Goal: Use online tool/utility: Utilize a website feature to perform a specific function

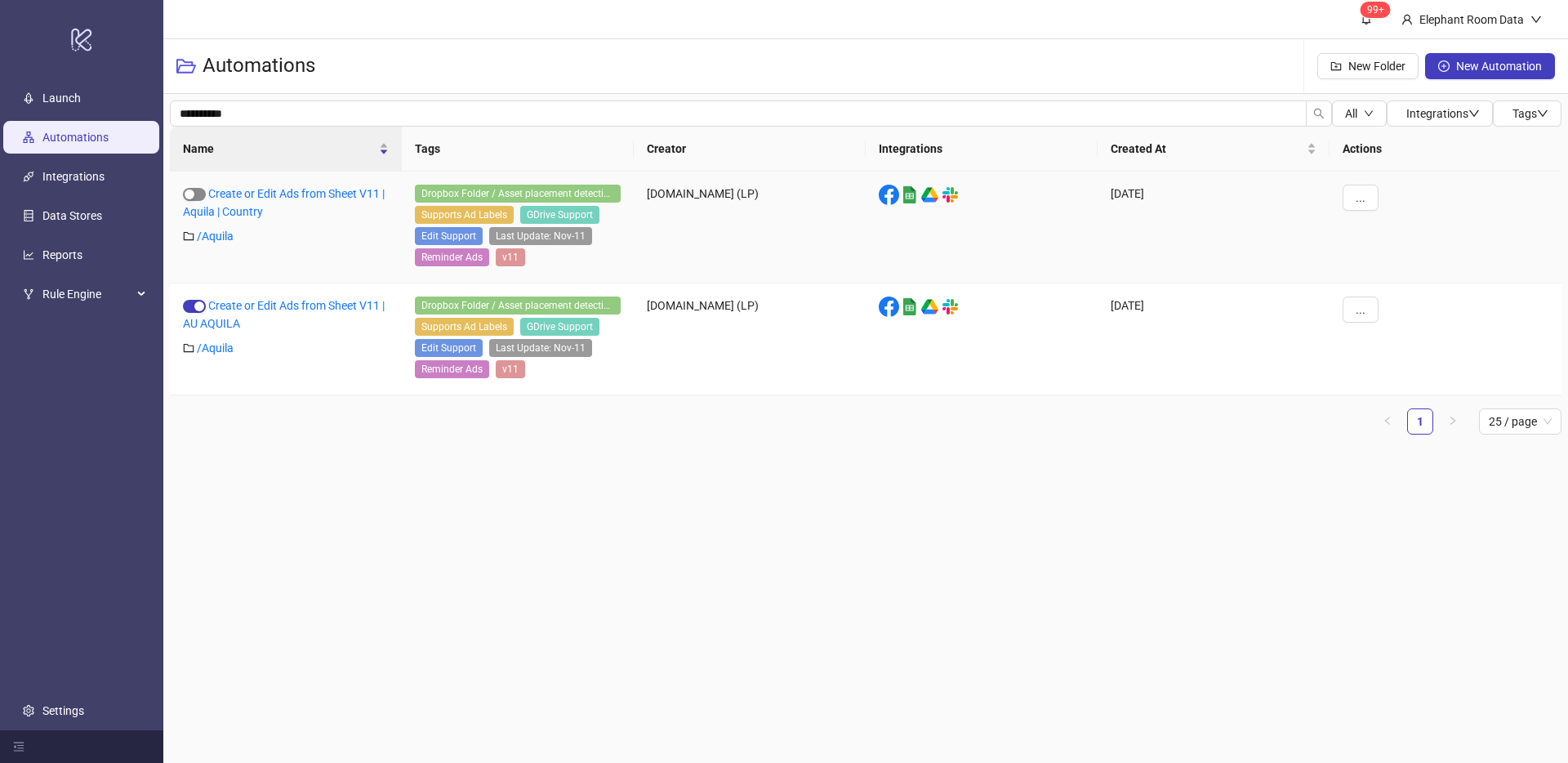
click at [194, 194] on button "button" at bounding box center [195, 194] width 23 height 13
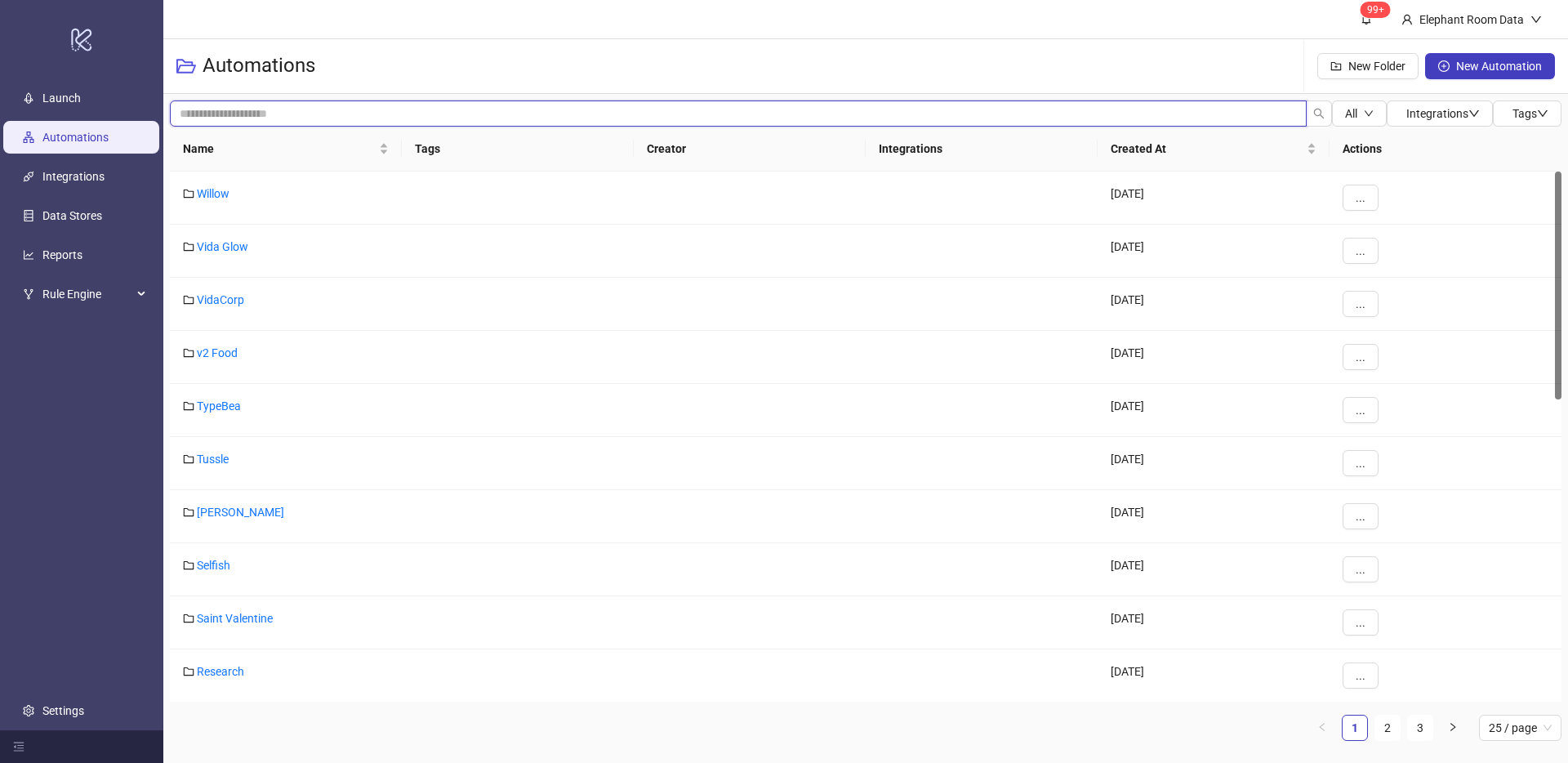
click at [367, 111] on input "search" at bounding box center [738, 113] width 1137 height 26
type input "******"
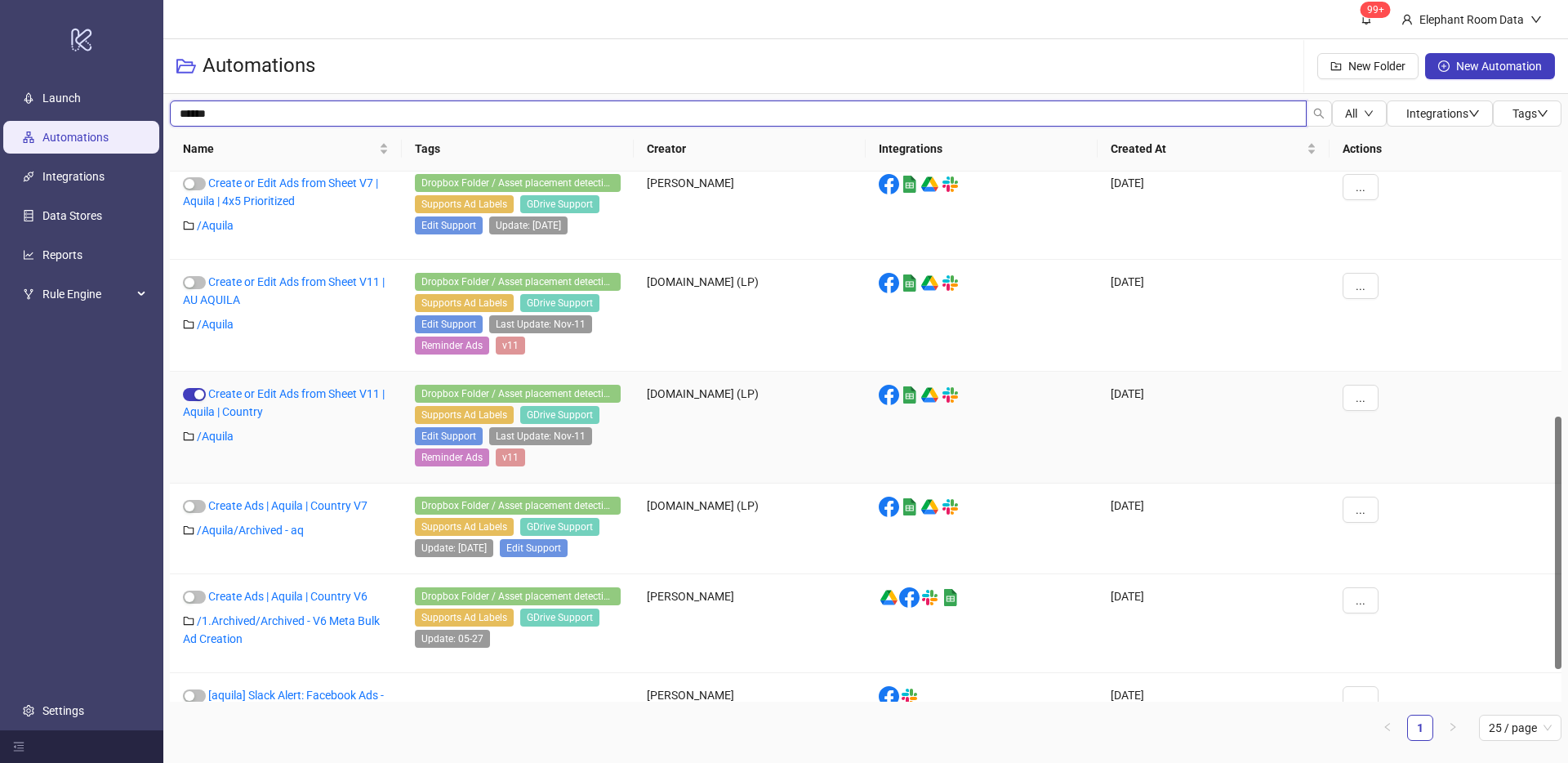
scroll to position [449, 0]
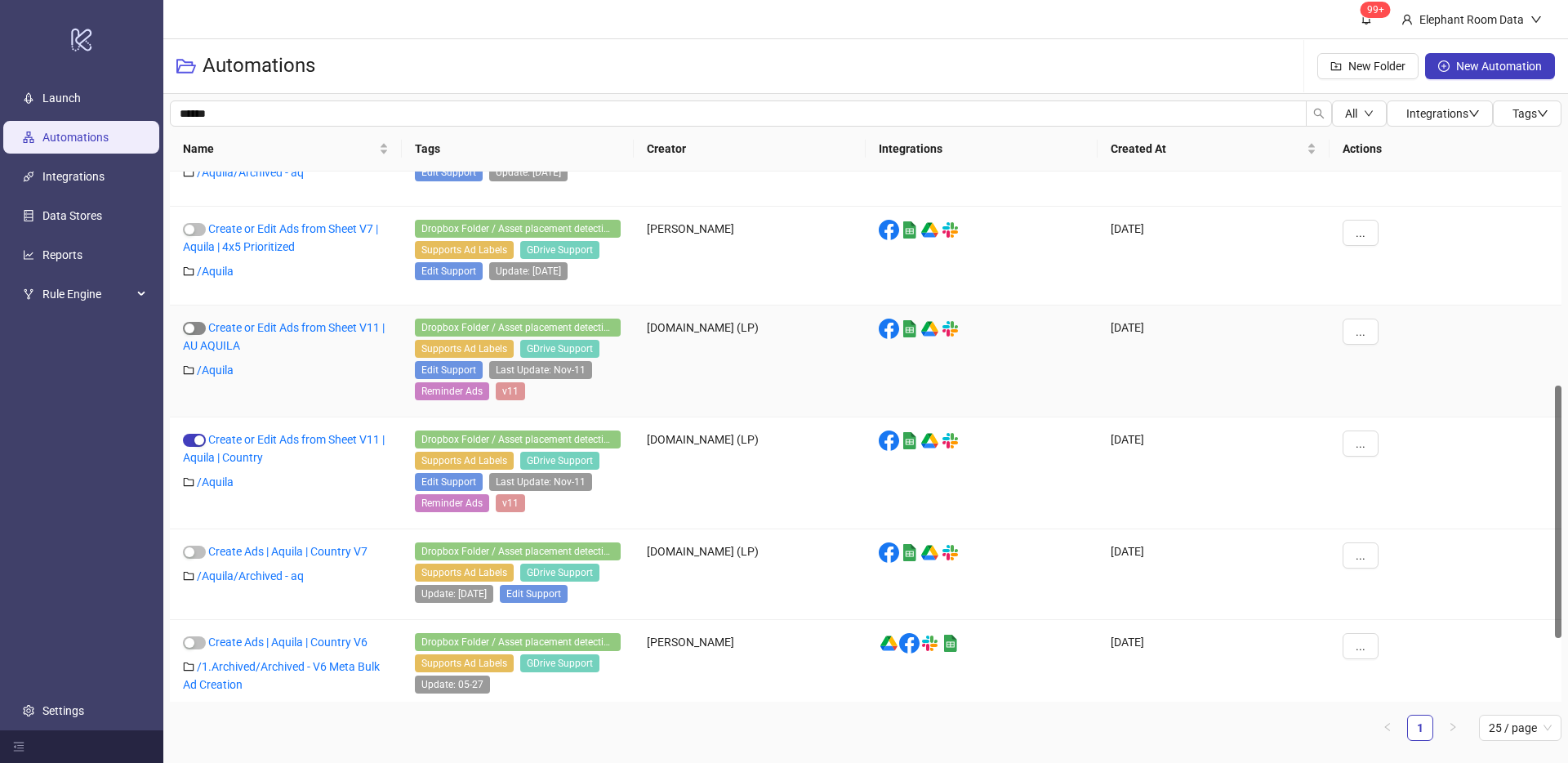
click at [189, 330] on div "button" at bounding box center [189, 328] width 10 height 10
click at [280, 324] on link "Create or Edit Ads from Sheet V11 | AU AQUILA" at bounding box center [284, 336] width 202 height 31
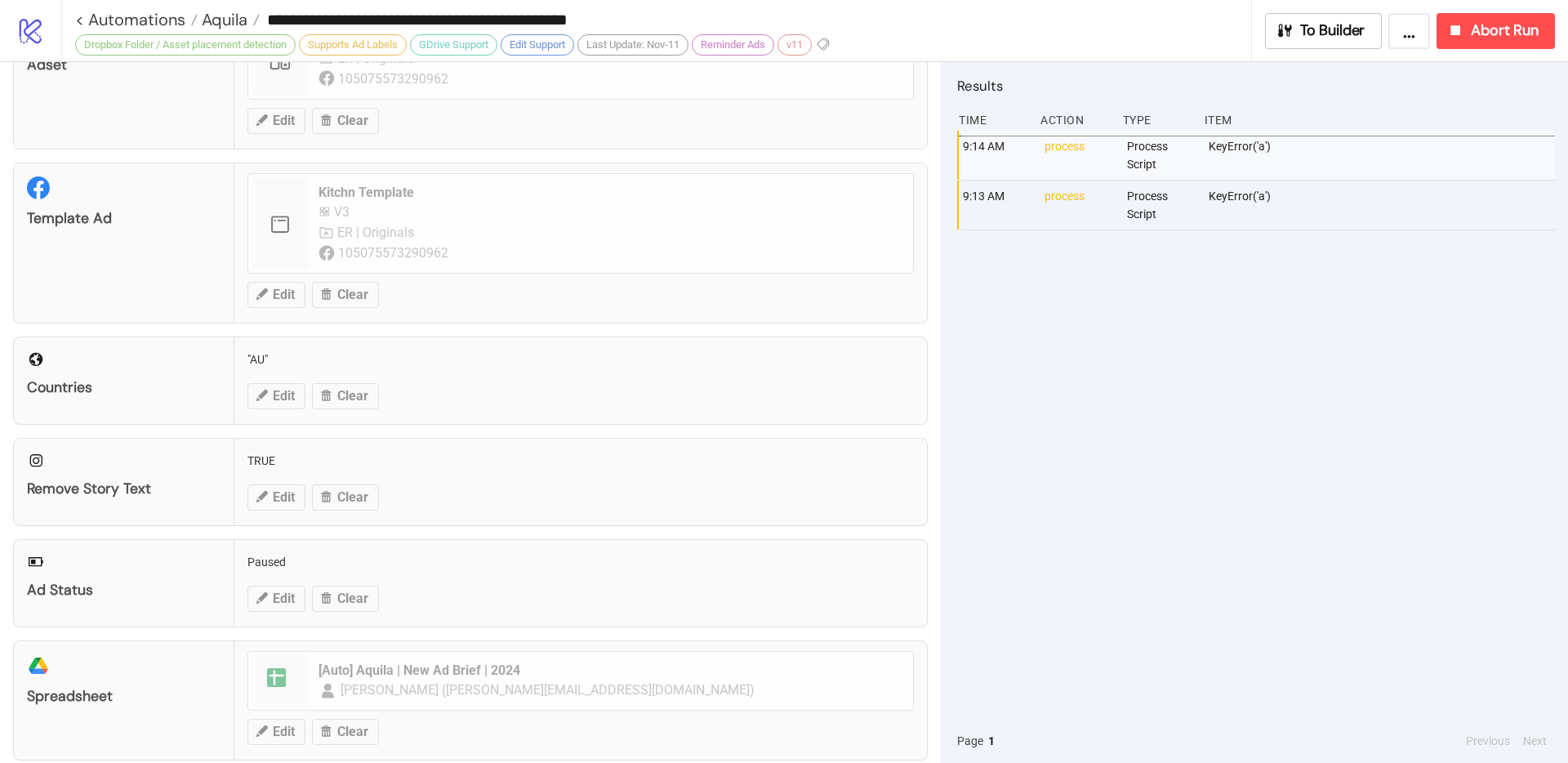
scroll to position [471, 0]
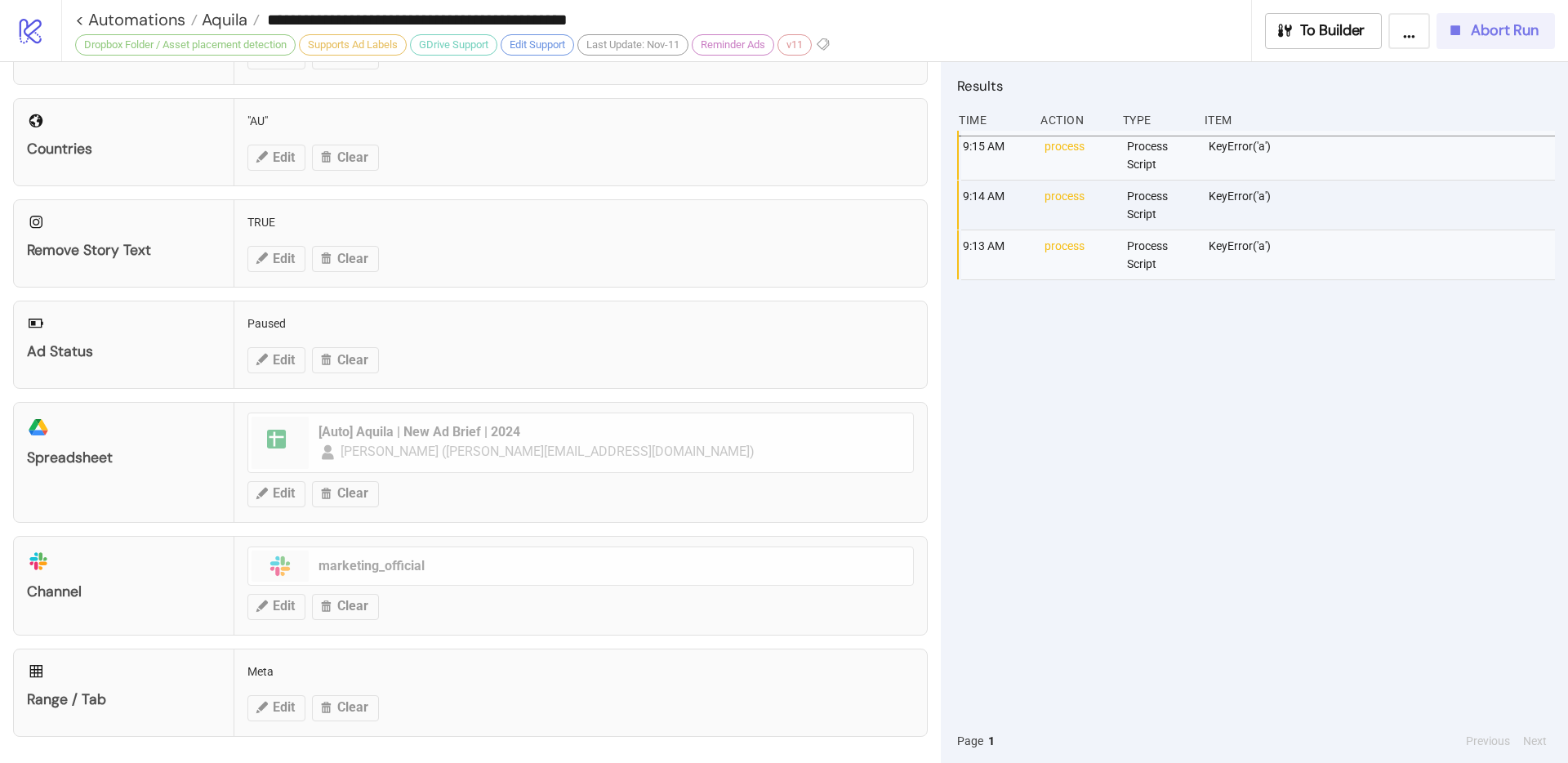
click at [1479, 35] on span "Abort Run" at bounding box center [1504, 30] width 68 height 19
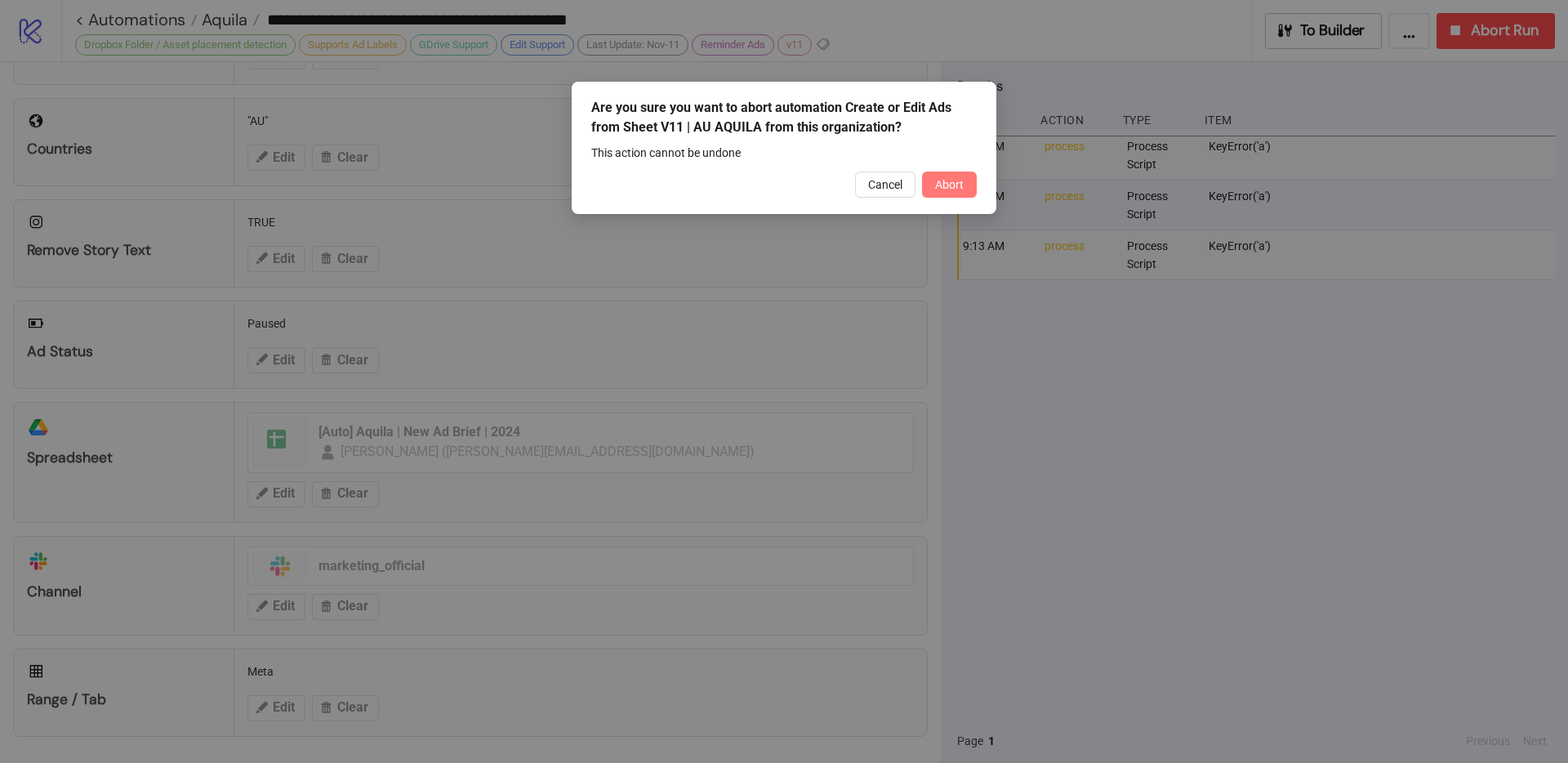
click at [956, 180] on span "Abort" at bounding box center [949, 184] width 29 height 13
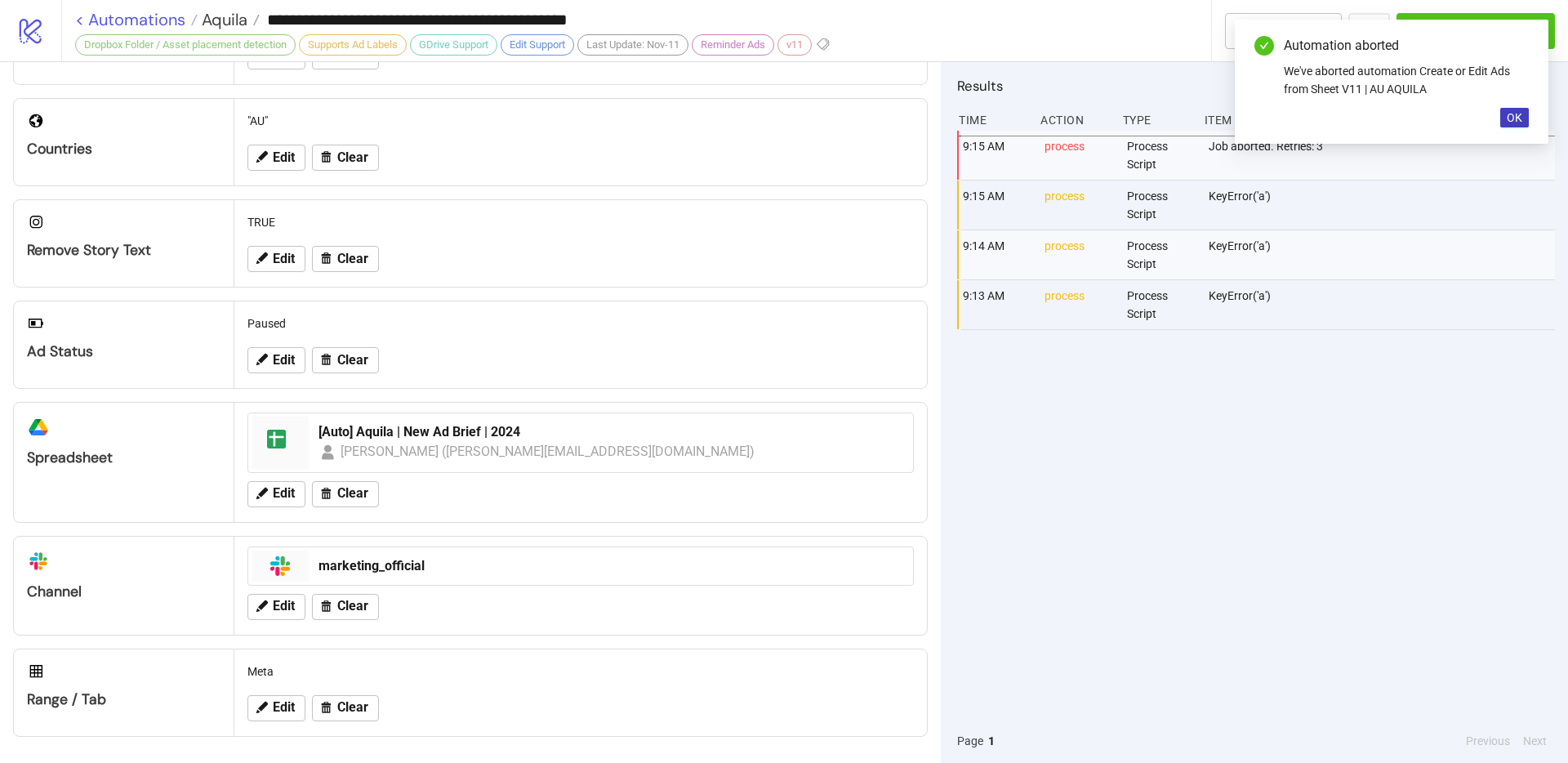
click at [81, 18] on link "< Automations" at bounding box center [136, 20] width 123 height 16
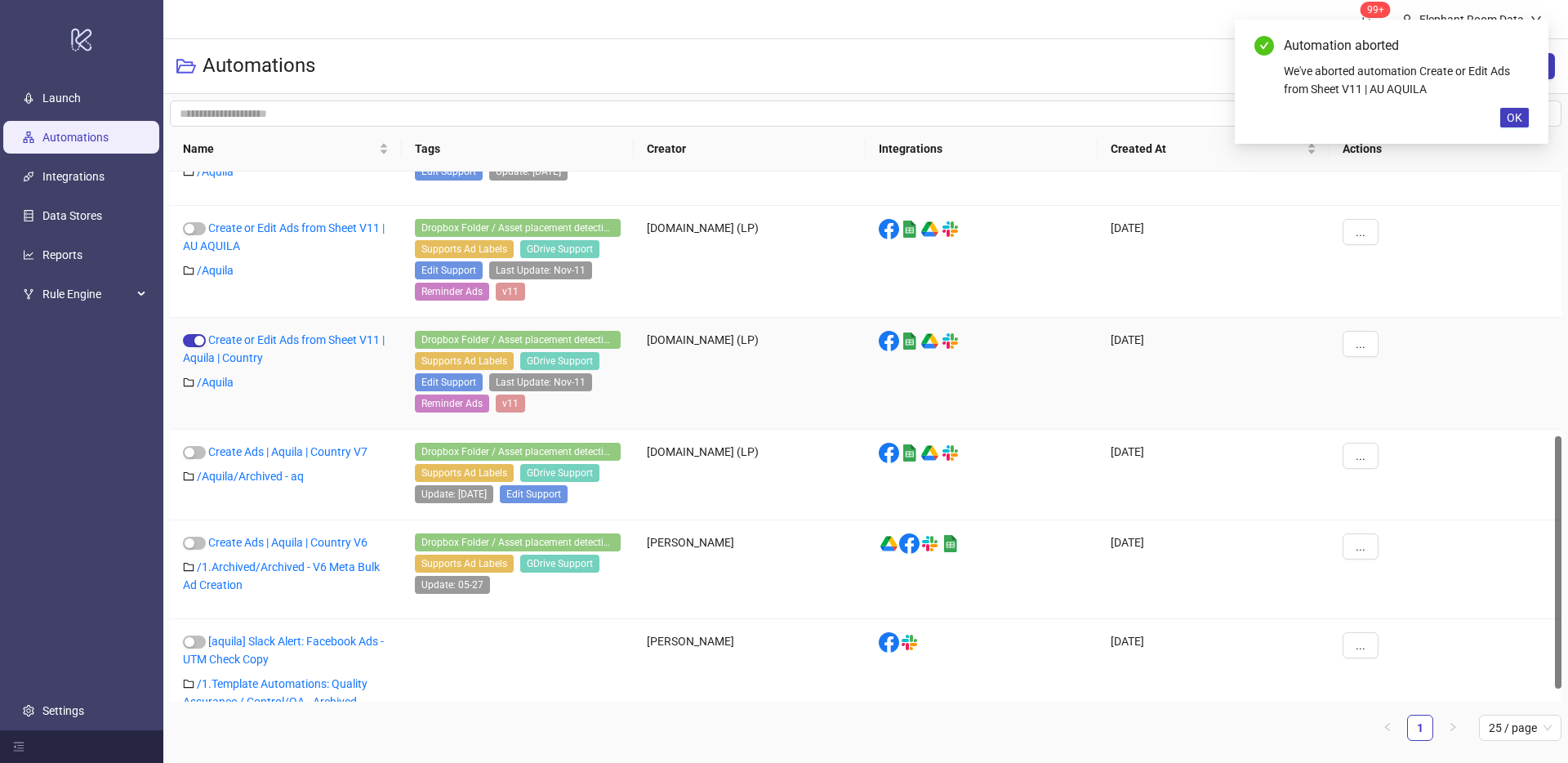
scroll to position [548, 0]
click at [300, 336] on link "Create or Edit Ads from Sheet V11 | Aquila | Country" at bounding box center [284, 349] width 202 height 31
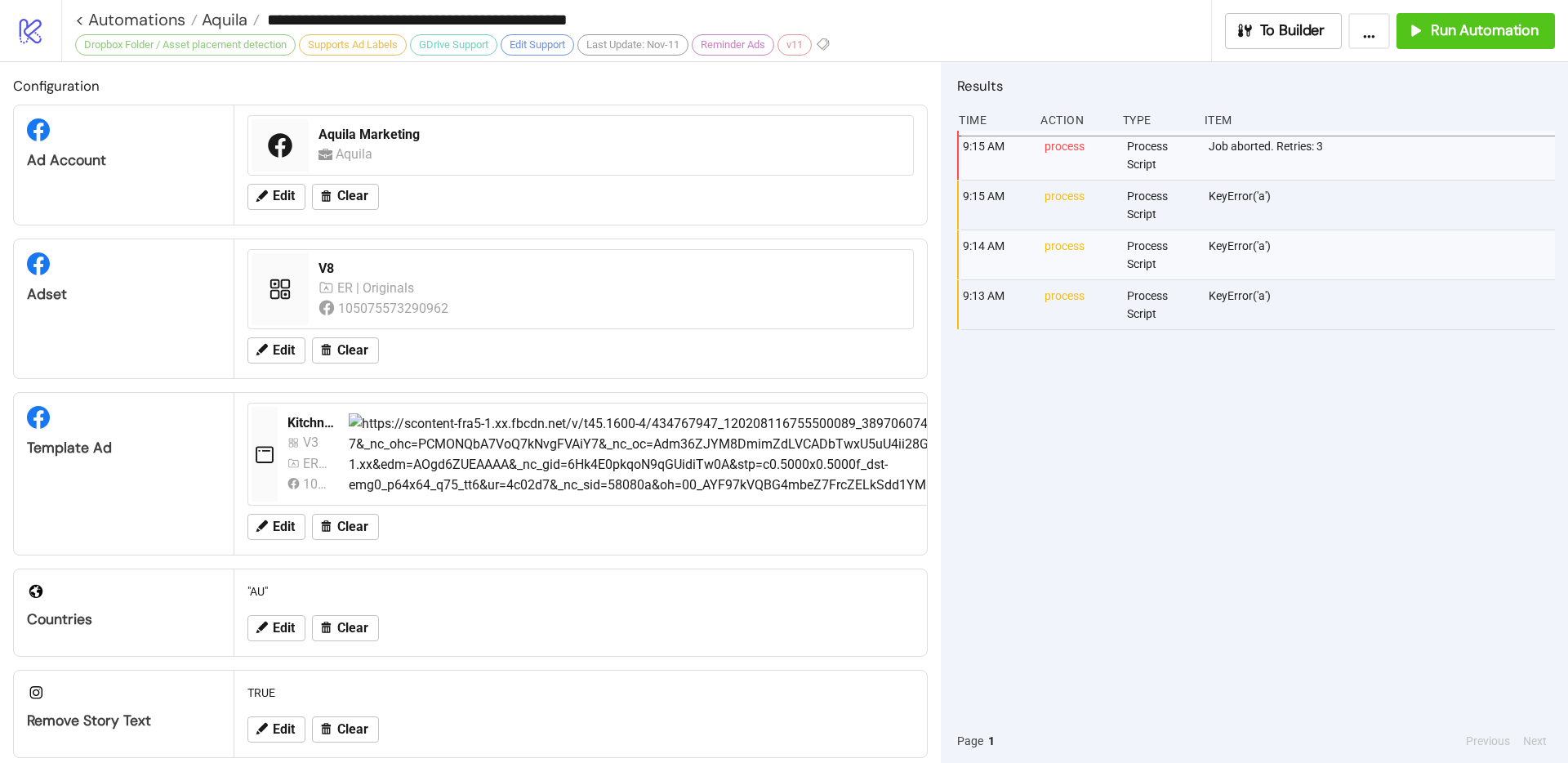
type input "**********"
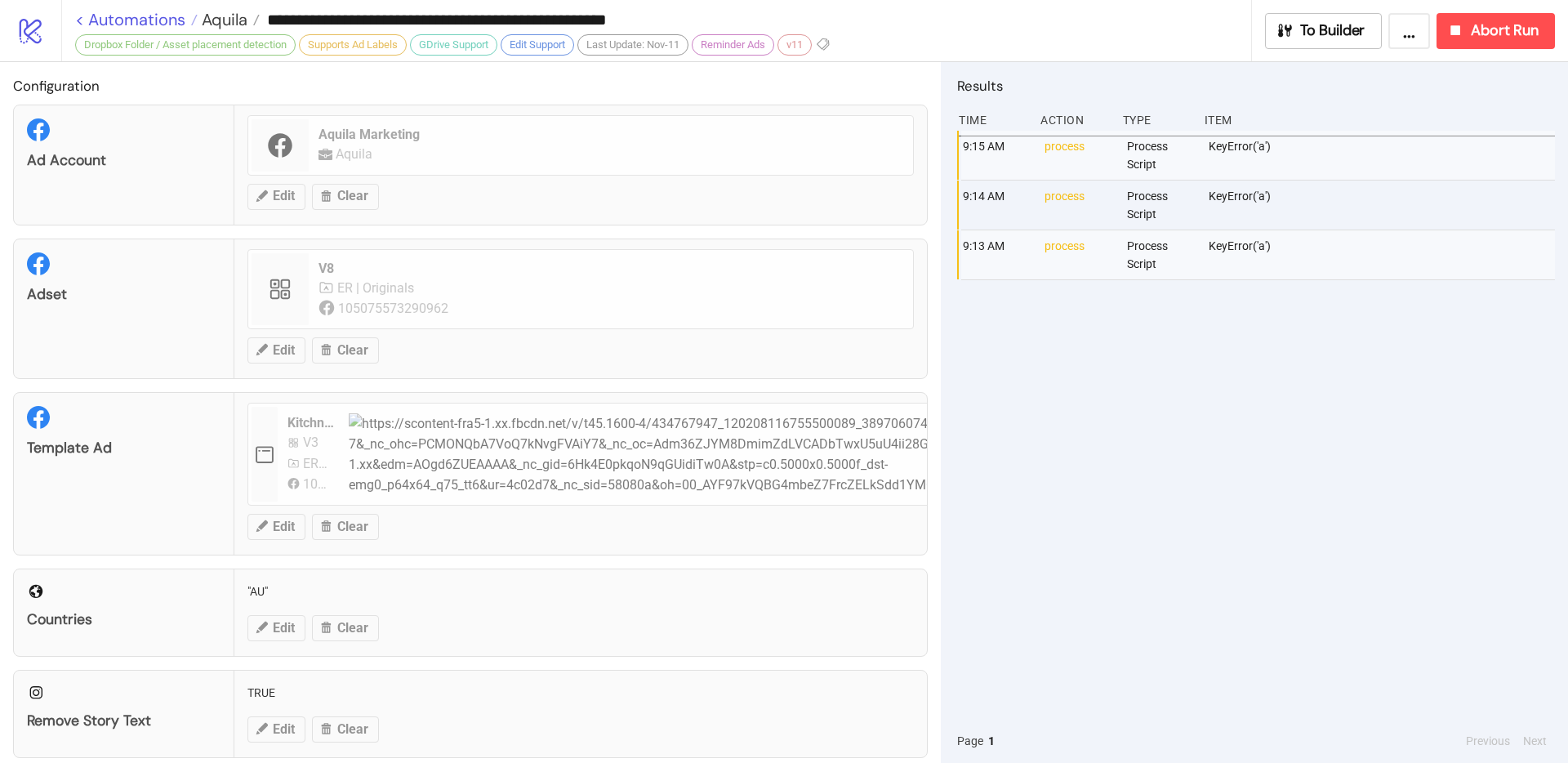
click at [77, 19] on link "< Automations" at bounding box center [136, 20] width 123 height 16
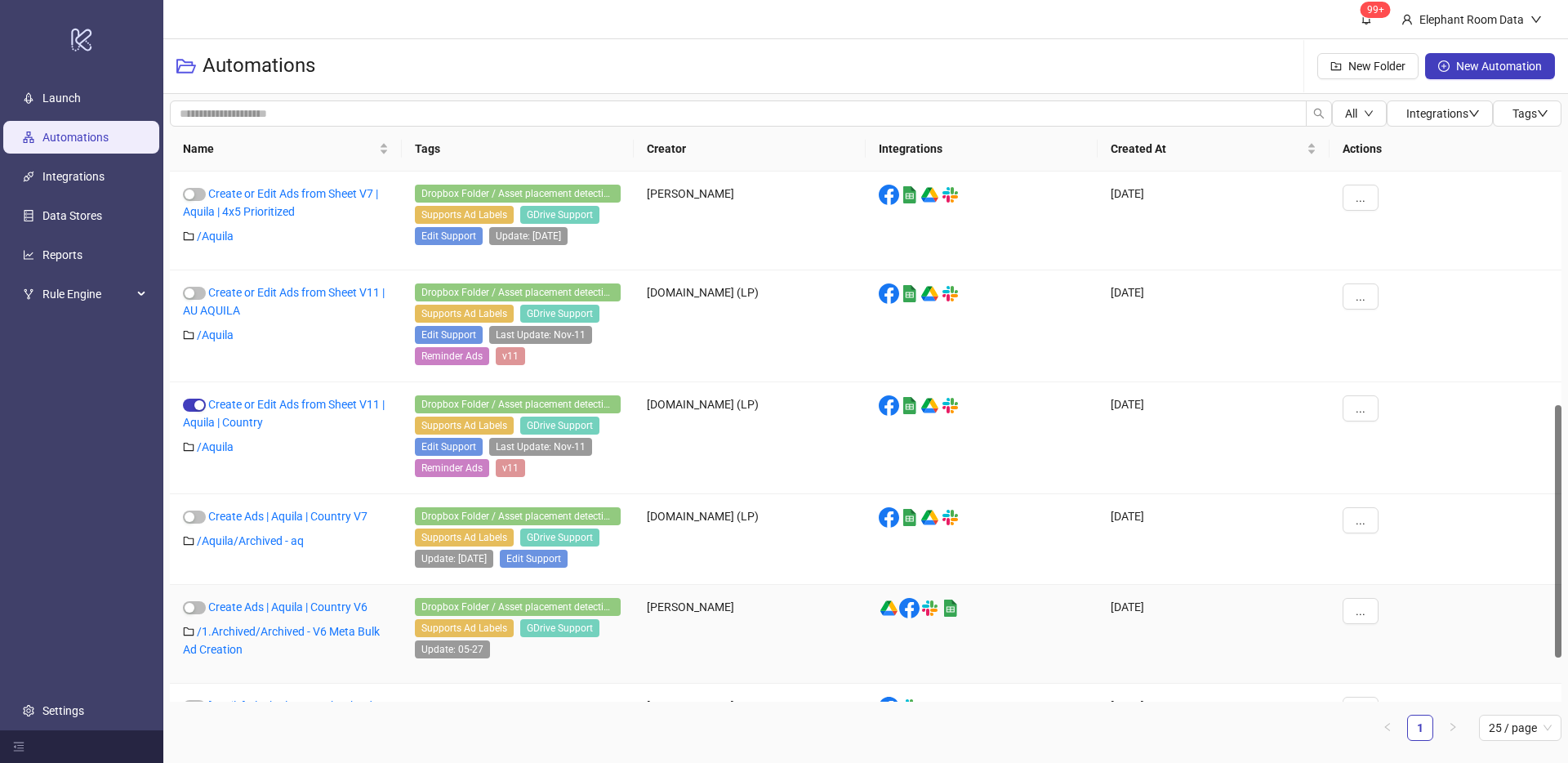
scroll to position [583, 0]
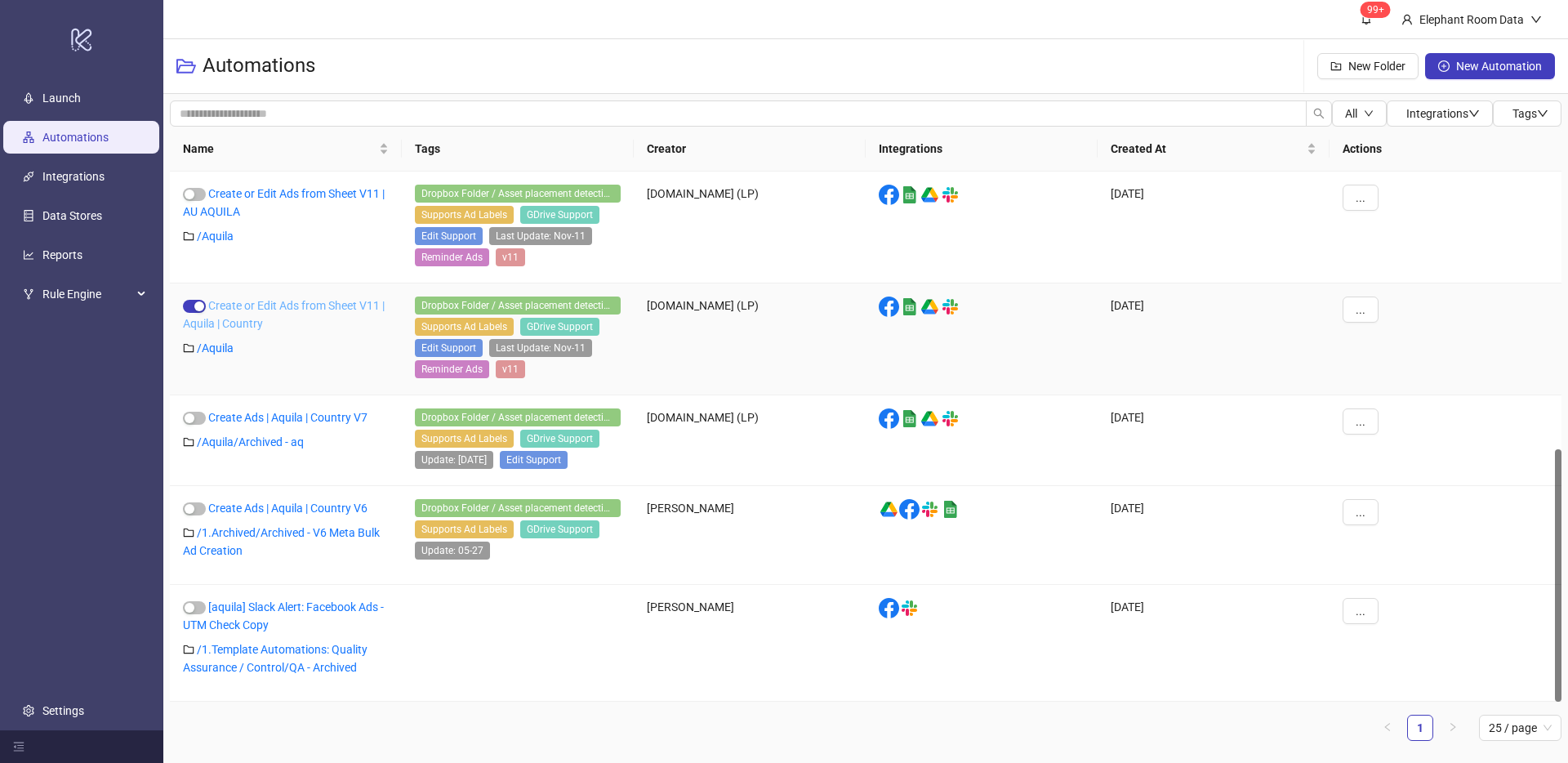
click at [305, 300] on link "Create or Edit Ads from Sheet V11 | Aquila | Country" at bounding box center [284, 314] width 202 height 31
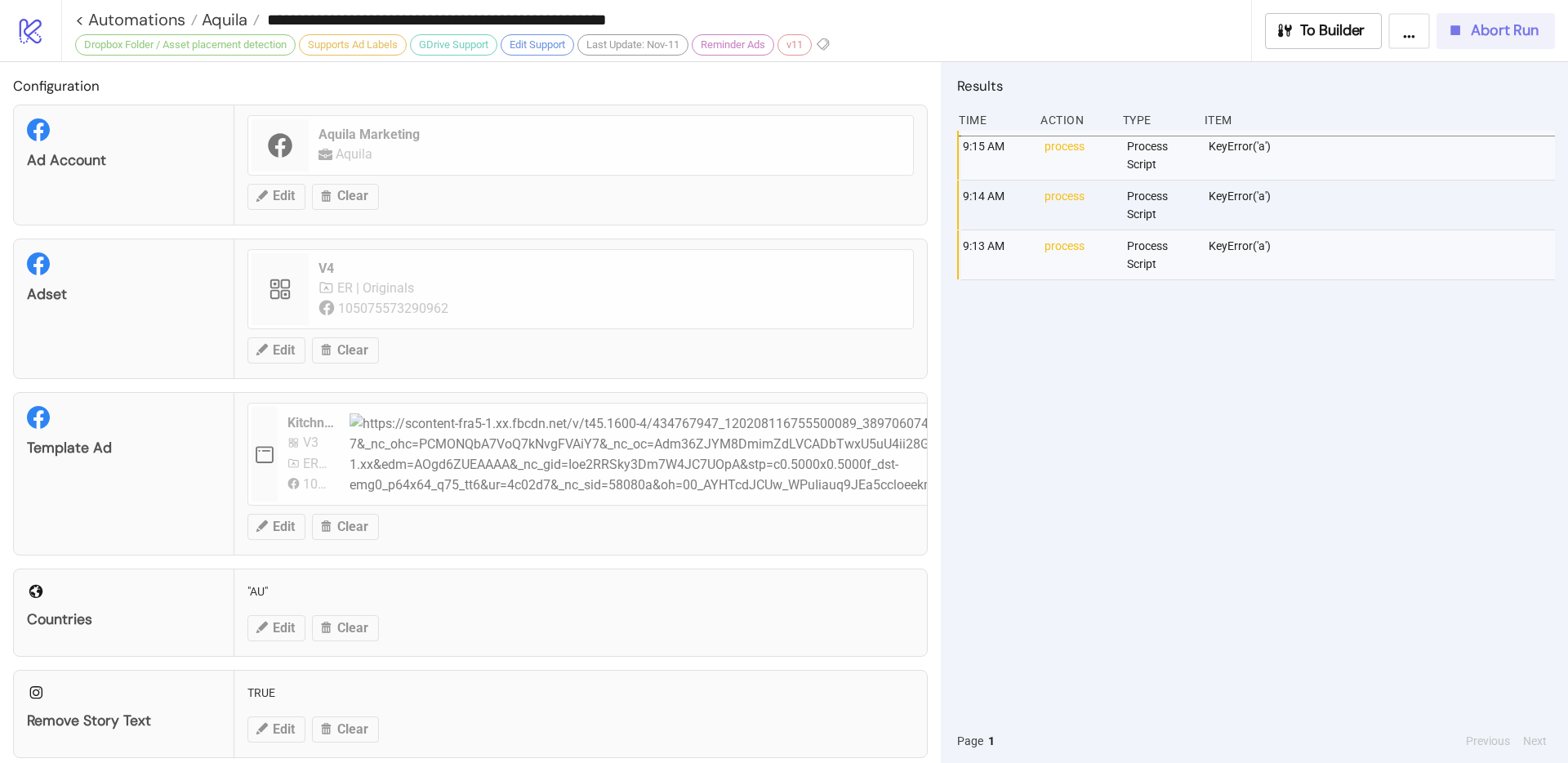
click at [1493, 39] on span "Abort Run" at bounding box center [1504, 30] width 68 height 19
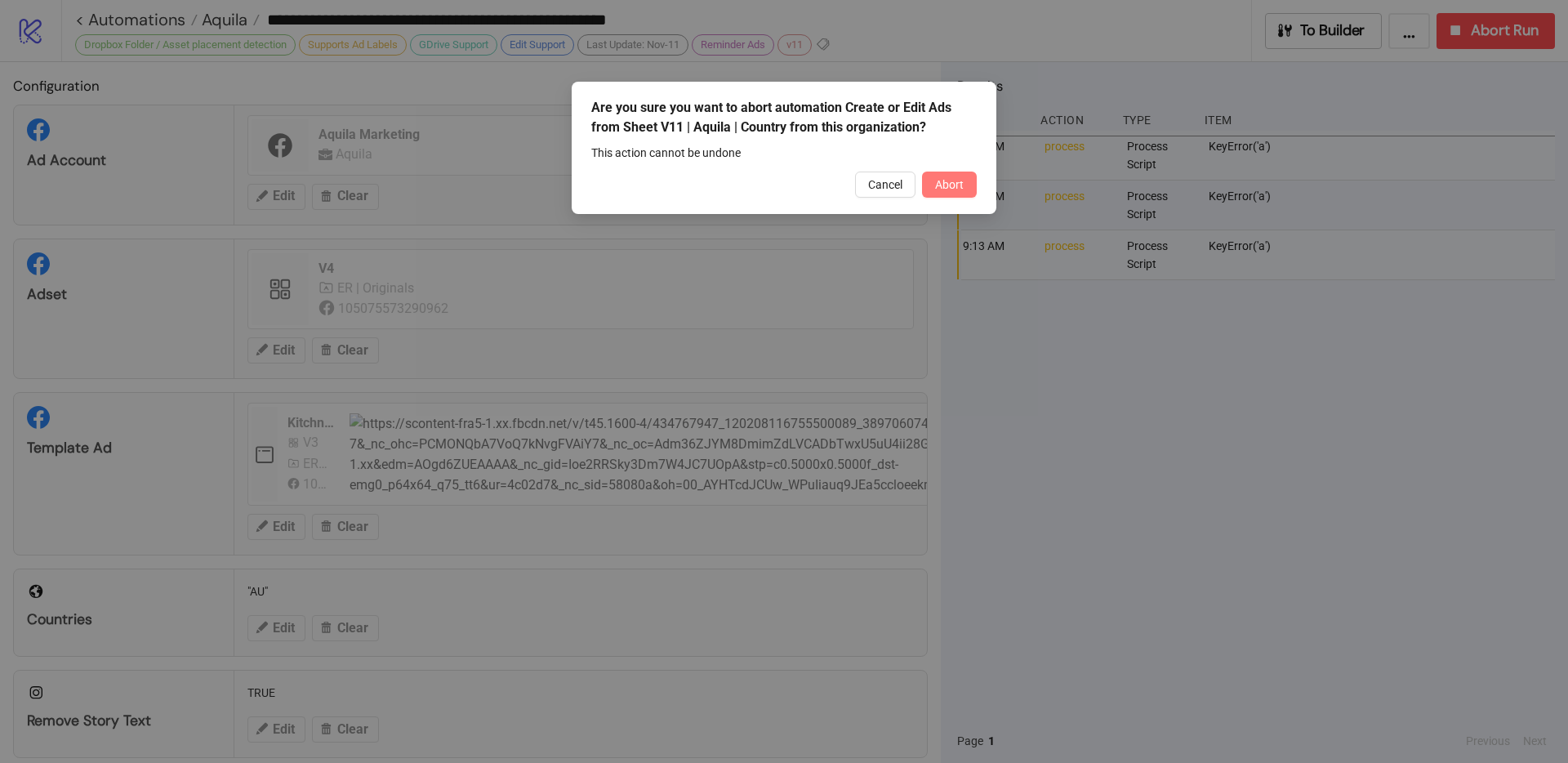
click at [960, 181] on span "Abort" at bounding box center [949, 184] width 29 height 13
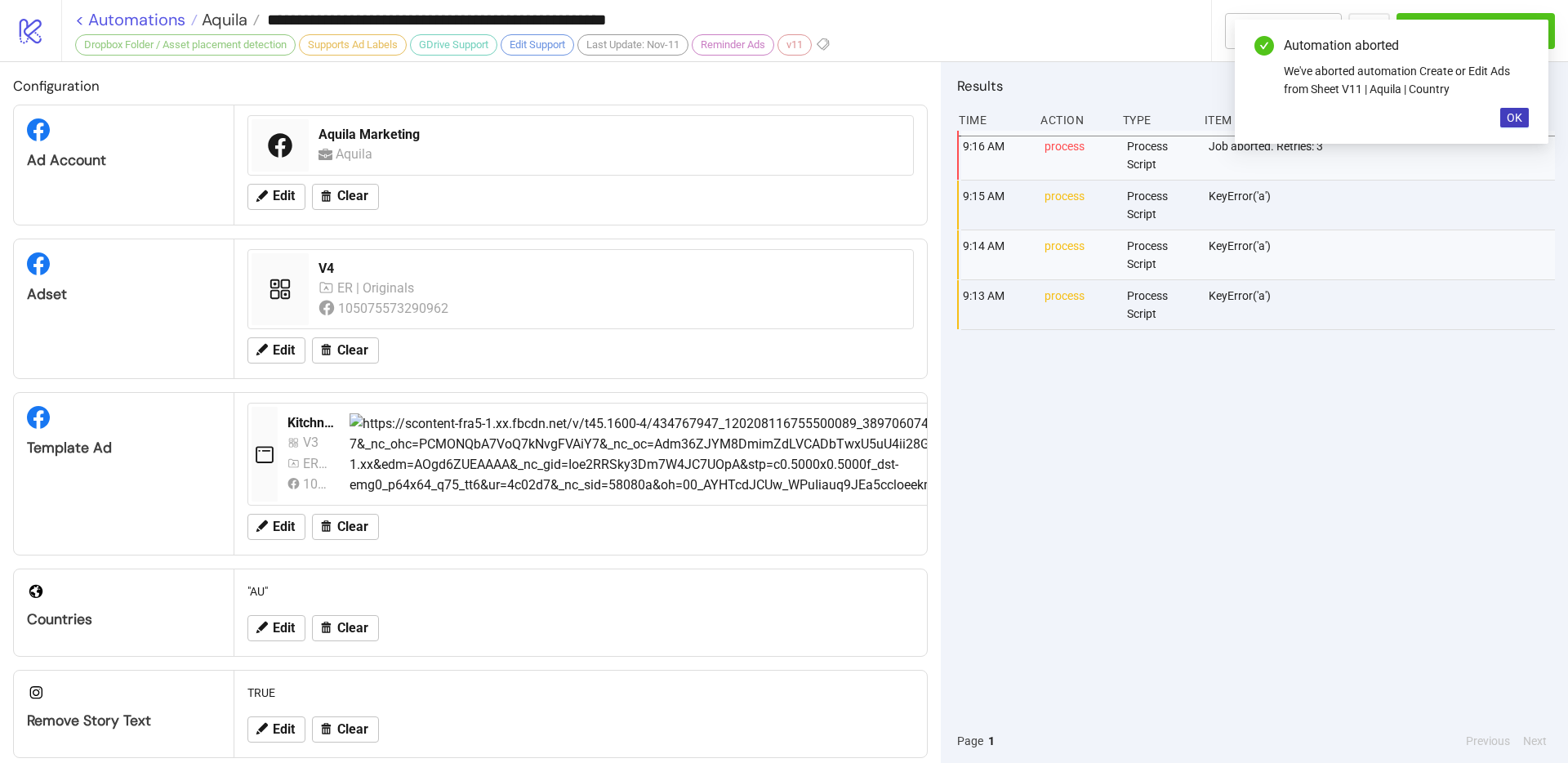
click at [82, 18] on link "< Automations" at bounding box center [136, 20] width 123 height 16
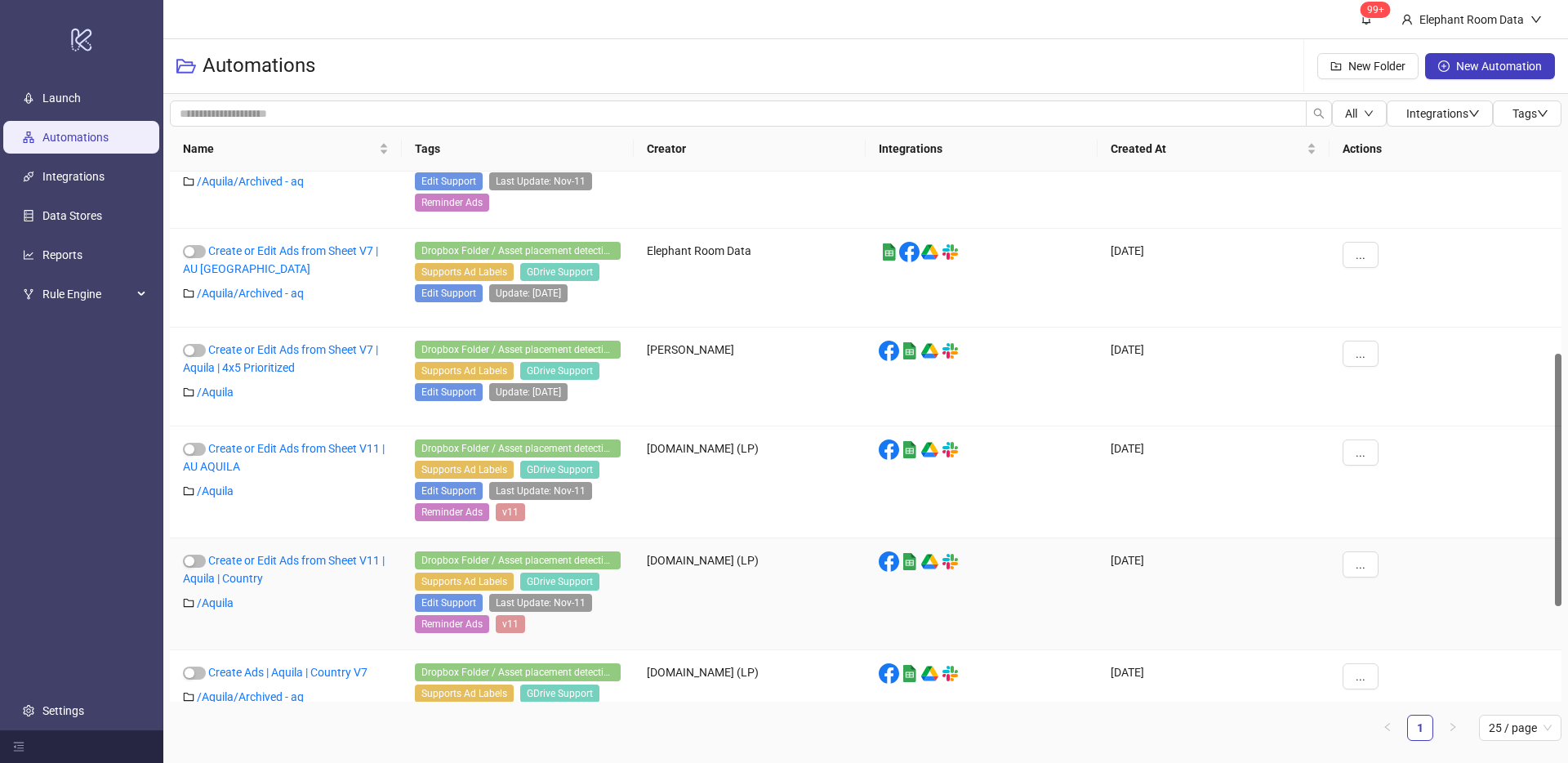
scroll to position [383, 0]
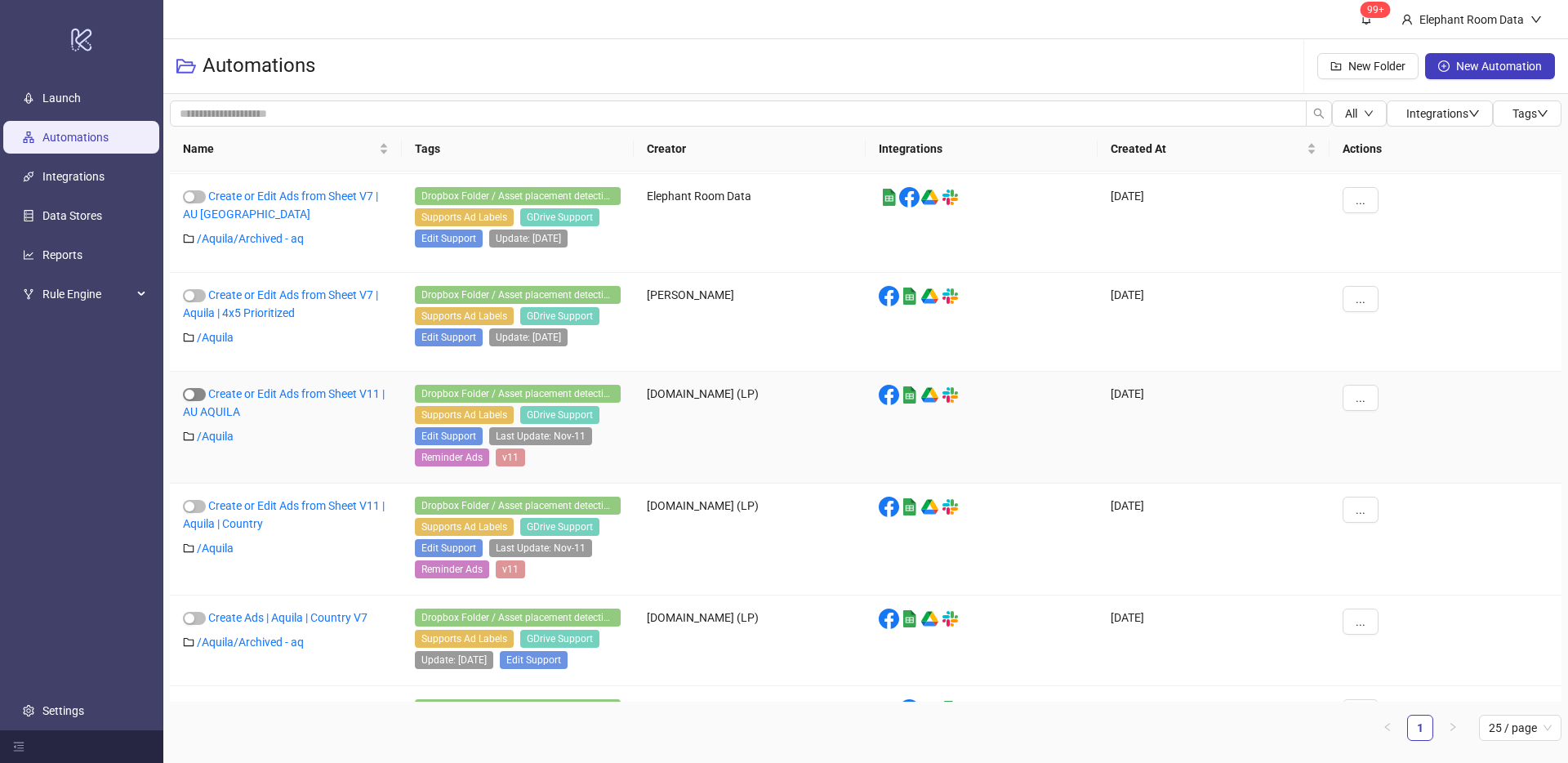
click at [192, 394] on div "button" at bounding box center [189, 394] width 10 height 10
click at [334, 393] on link "Create or Edit Ads from Sheet V11 | AU AQUILA" at bounding box center [284, 403] width 202 height 31
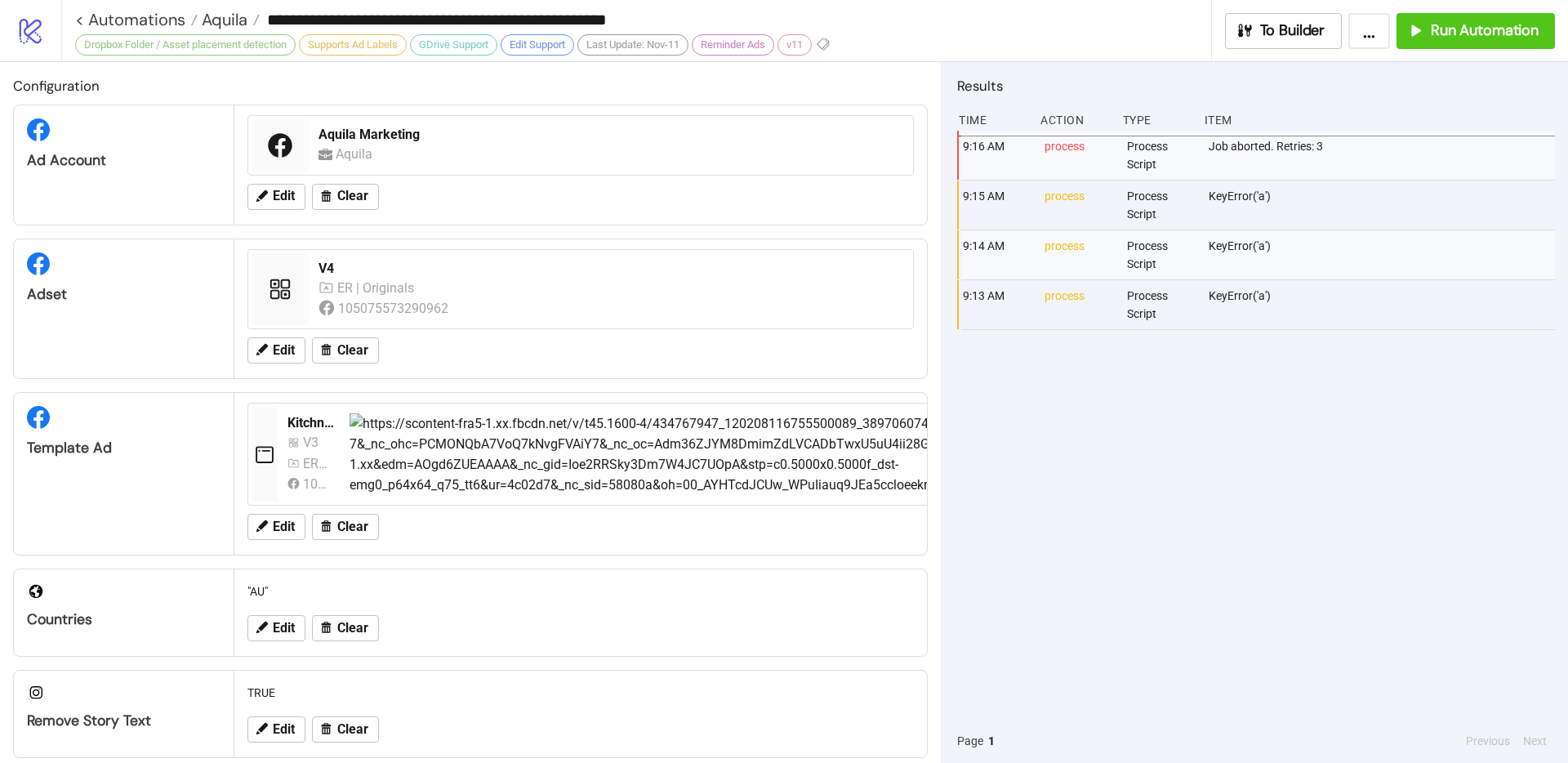
type input "**********"
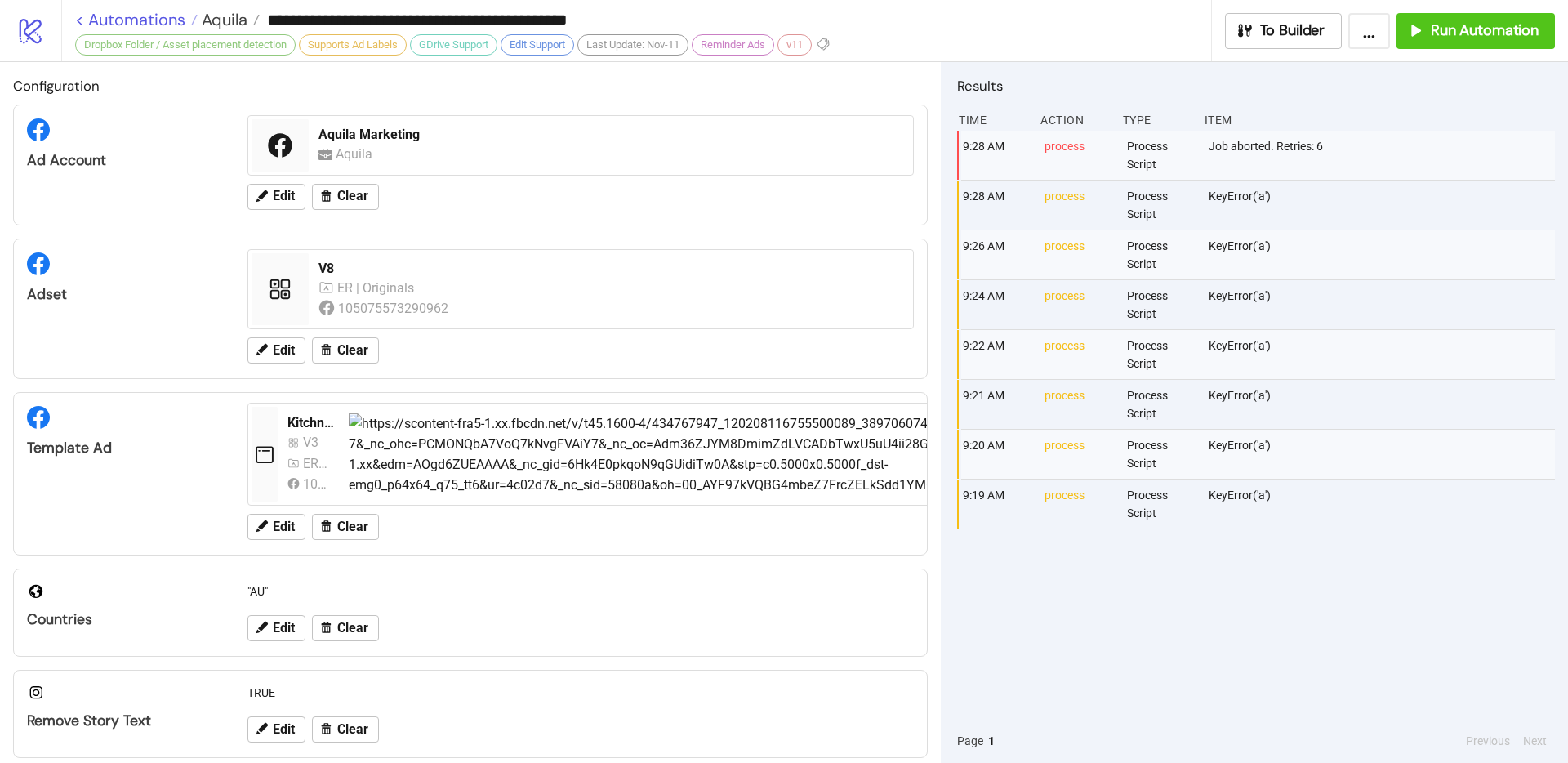
click at [77, 14] on link "< Automations" at bounding box center [136, 20] width 123 height 16
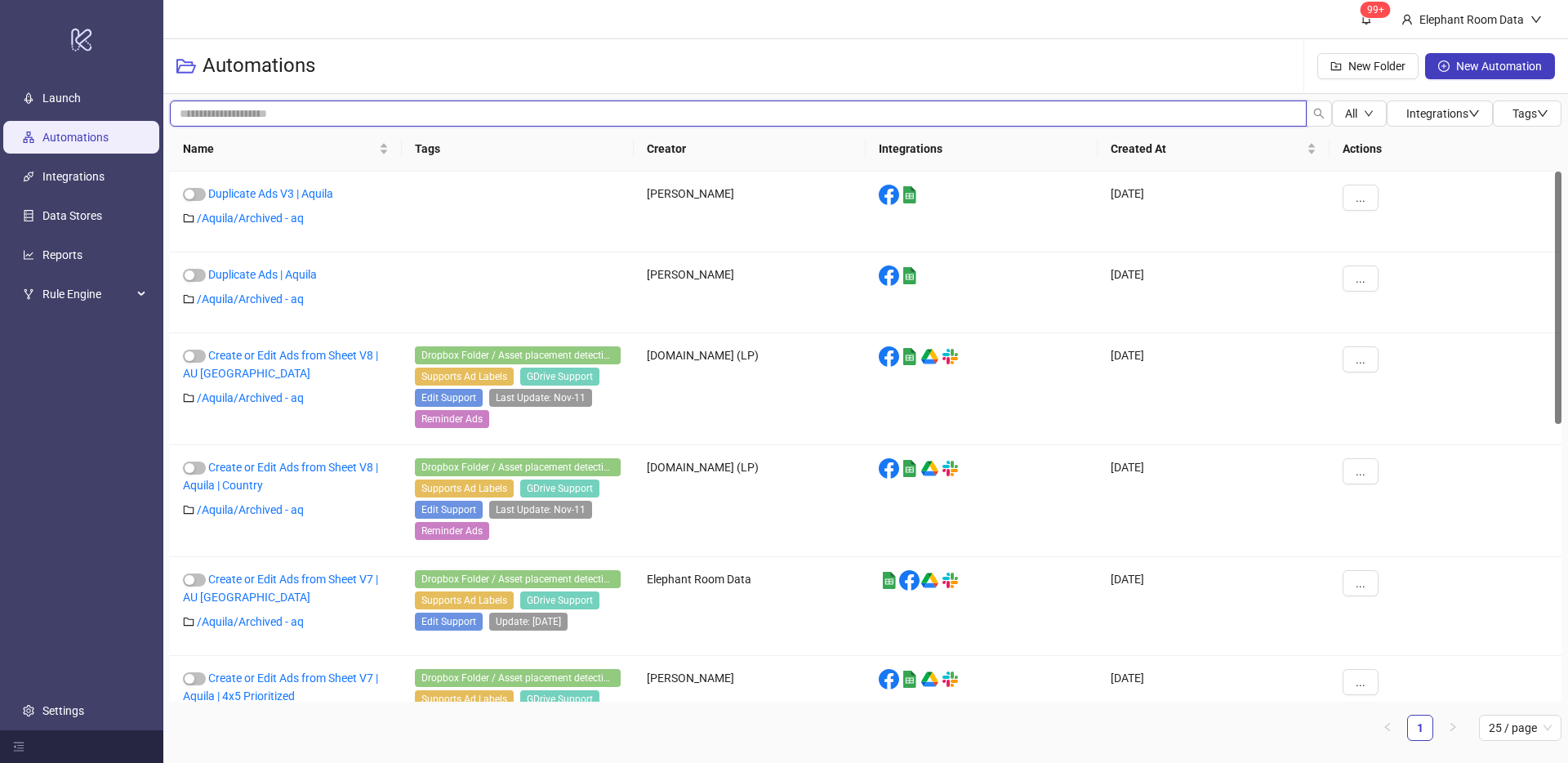
click at [317, 111] on input "search" at bounding box center [738, 113] width 1137 height 26
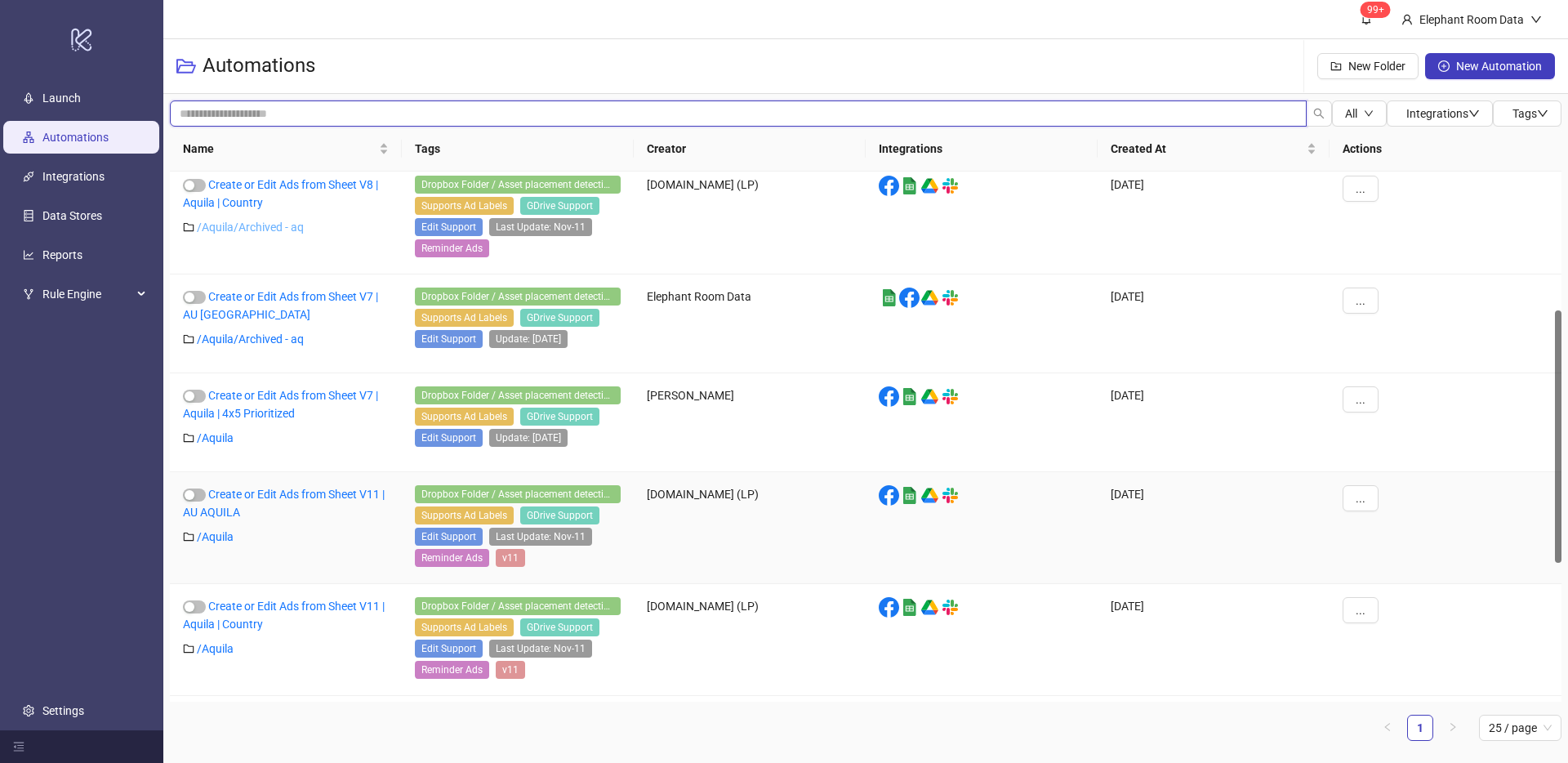
scroll to position [292, 0]
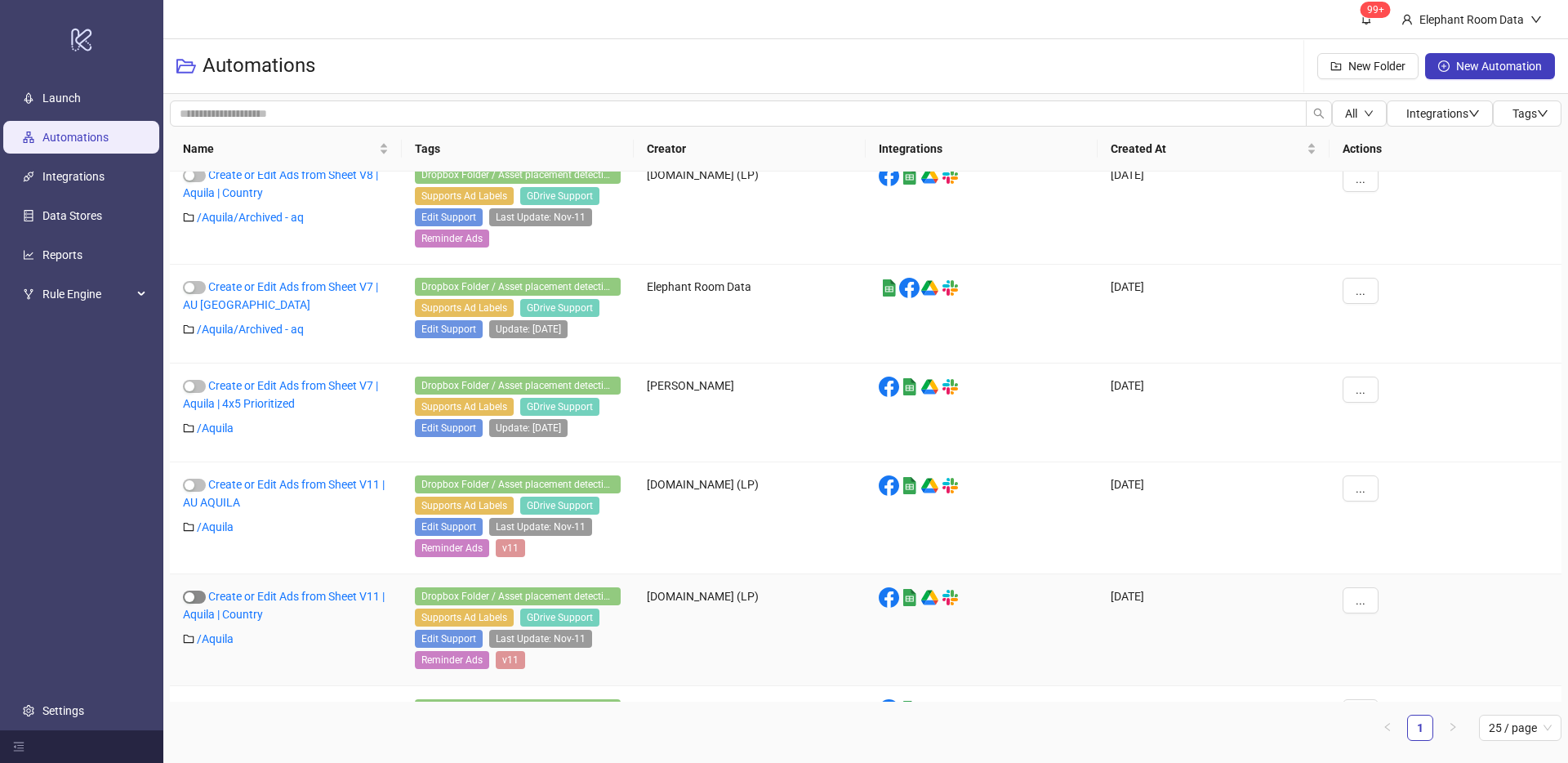
click at [187, 595] on div "button" at bounding box center [189, 597] width 10 height 10
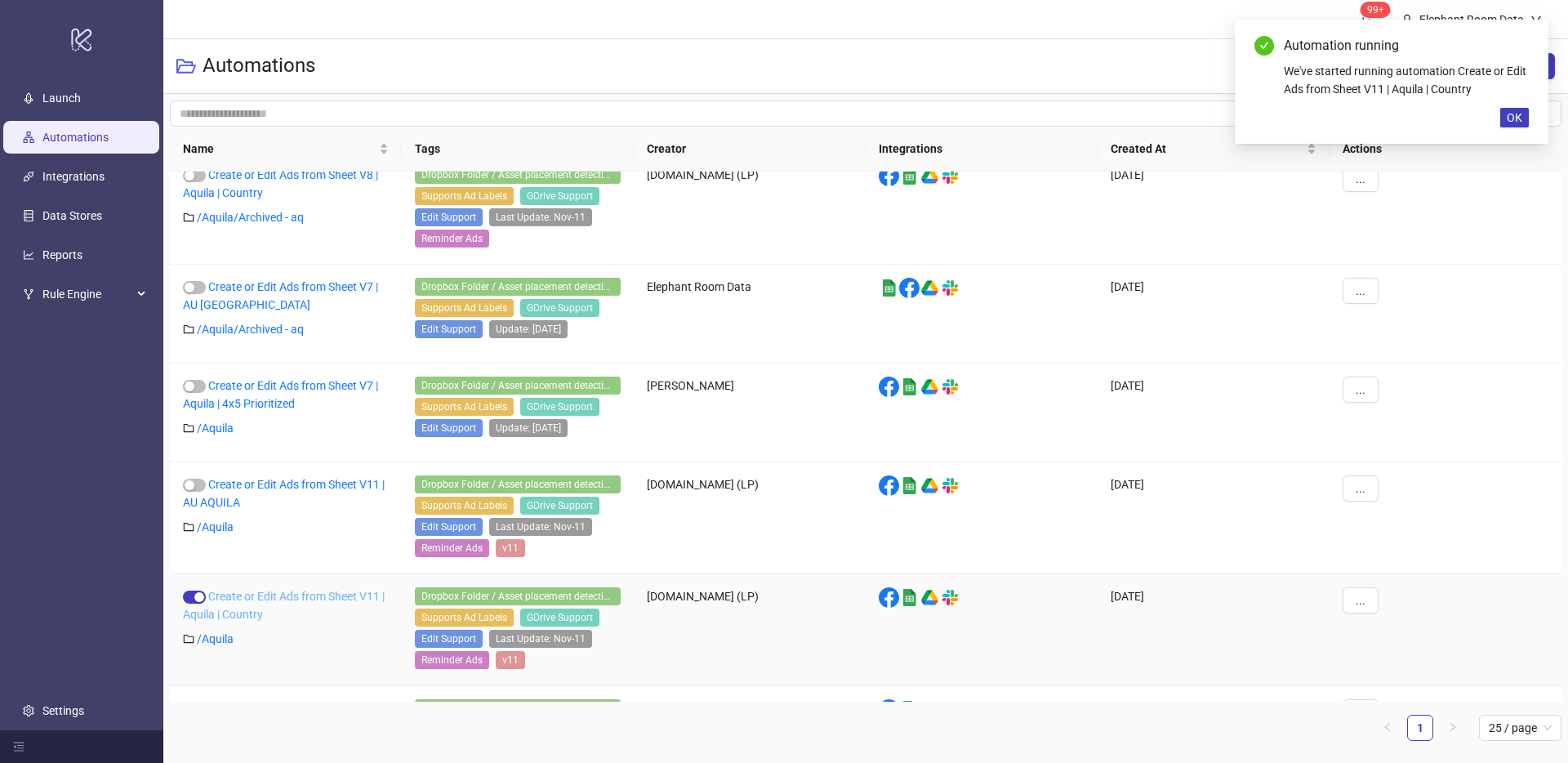
click at [228, 595] on link "Create or Edit Ads from Sheet V11 | Aquila | Country" at bounding box center [284, 605] width 202 height 31
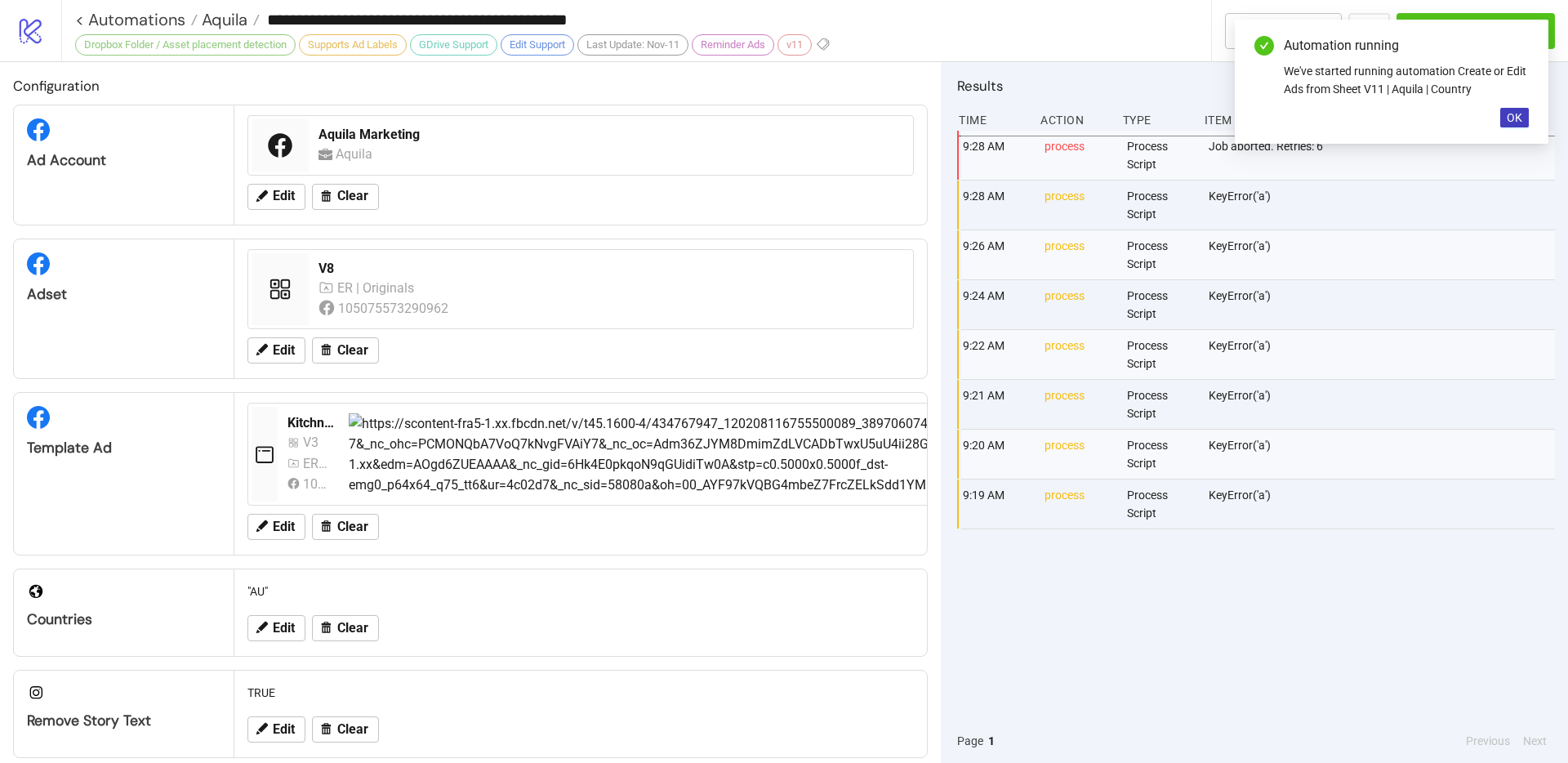
type input "**********"
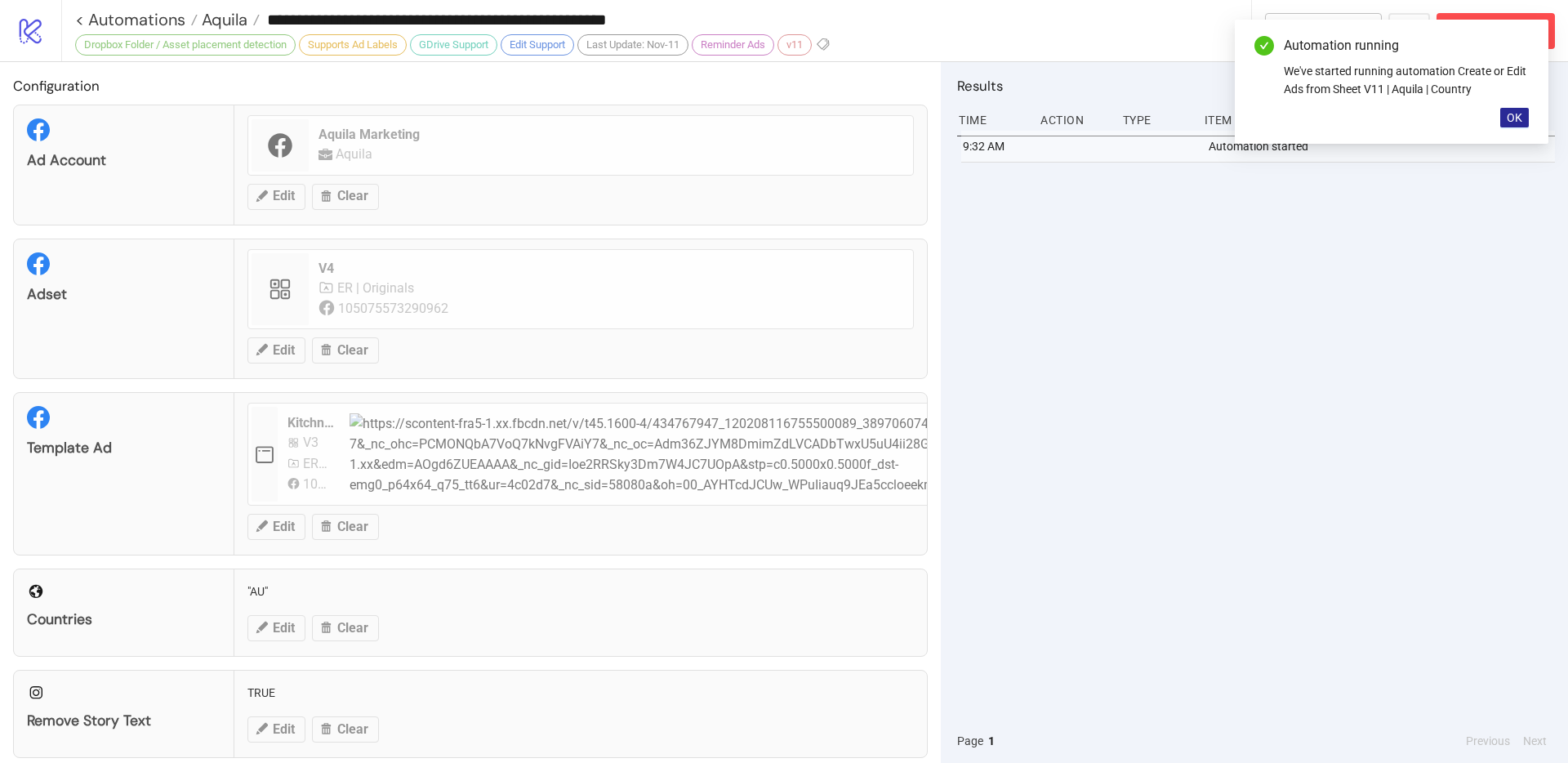
click at [1523, 114] on button "OK" at bounding box center [1514, 118] width 29 height 20
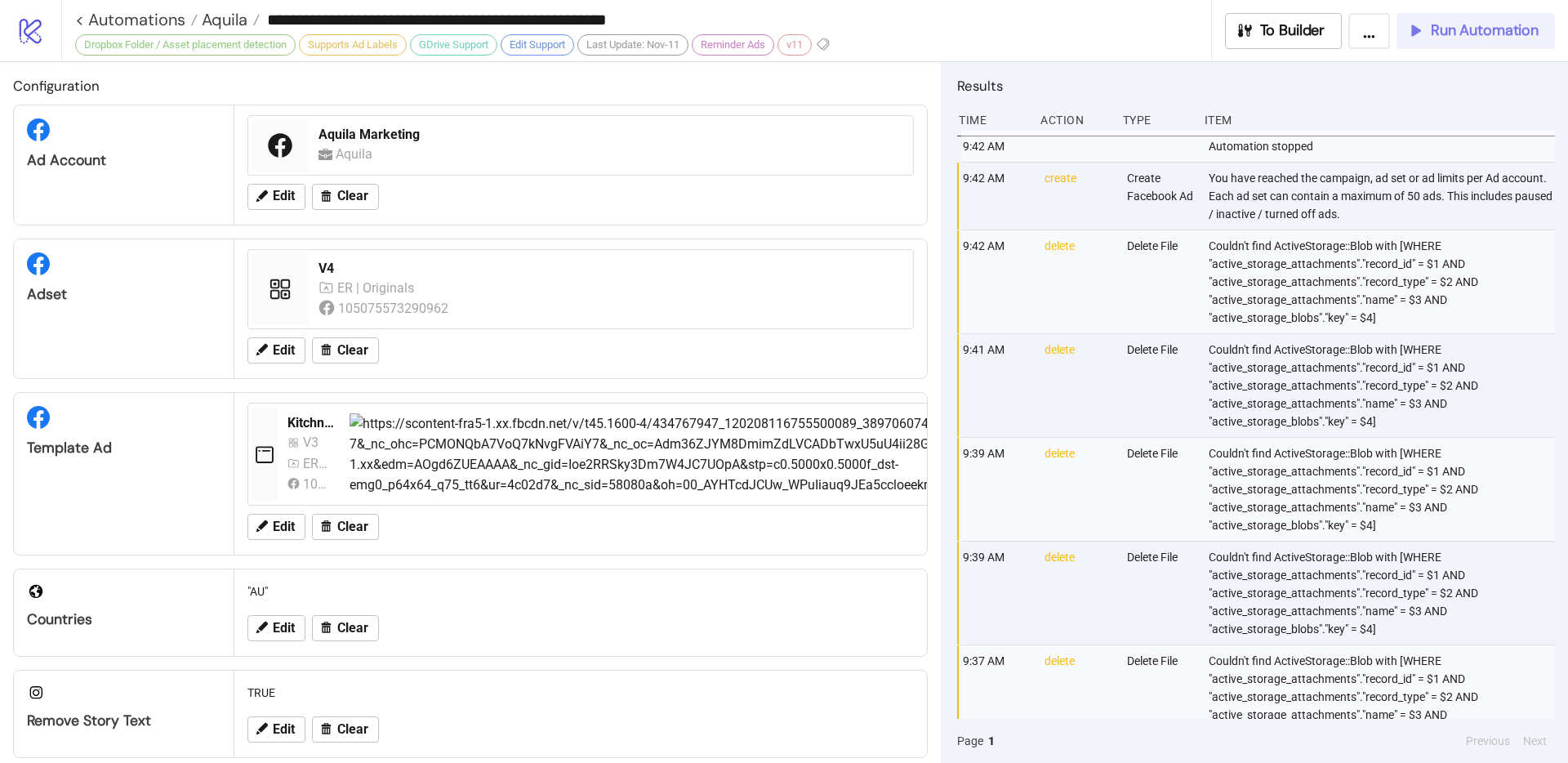
click at [1442, 34] on span "Run Automation" at bounding box center [1485, 30] width 108 height 19
